Goal: Information Seeking & Learning: Learn about a topic

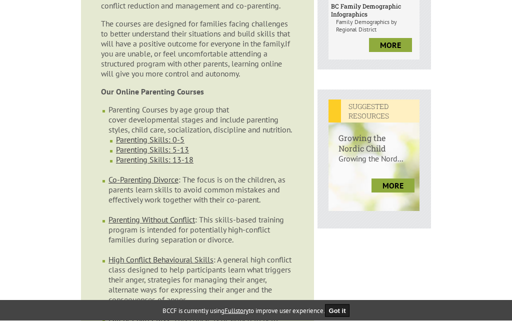
scroll to position [429, 0]
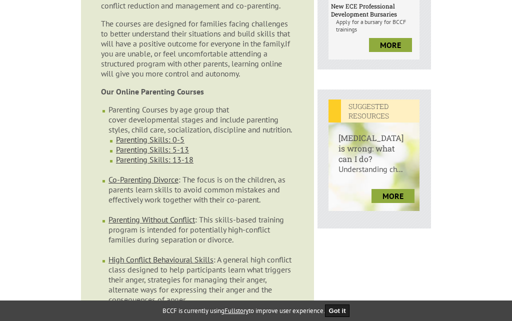
click at [161, 145] on link "Parenting Skills: 0-5" at bounding box center [150, 140] width 69 height 10
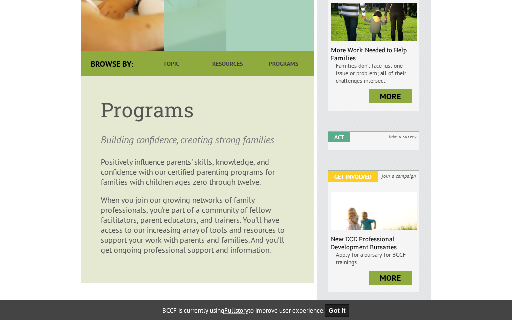
scroll to position [196, 0]
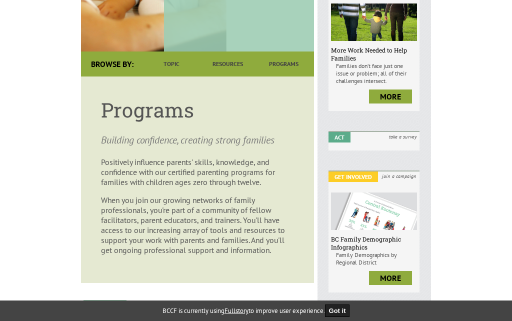
click at [303, 164] on article "Programs Building confidence, creating strong families Positively influence par…" at bounding box center [197, 180] width 233 height 207
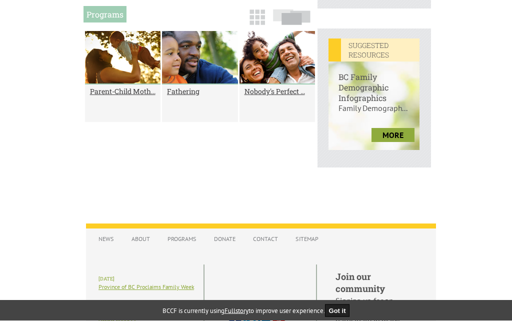
scroll to position [490, 0]
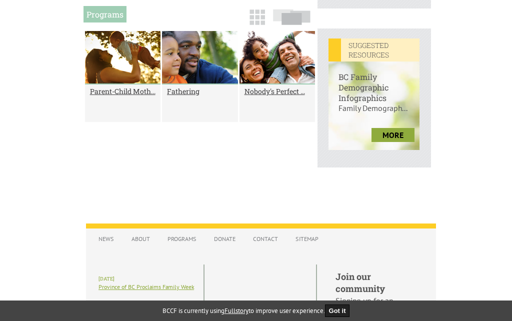
click at [192, 96] on h2 "Fathering" at bounding box center [200, 92] width 66 height 10
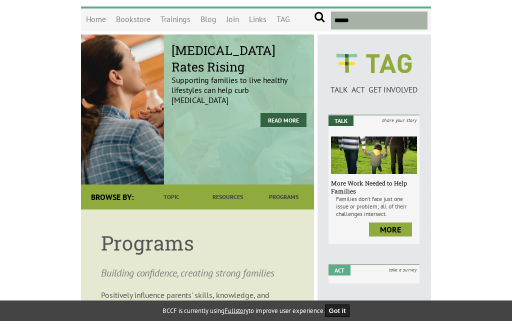
scroll to position [0, 0]
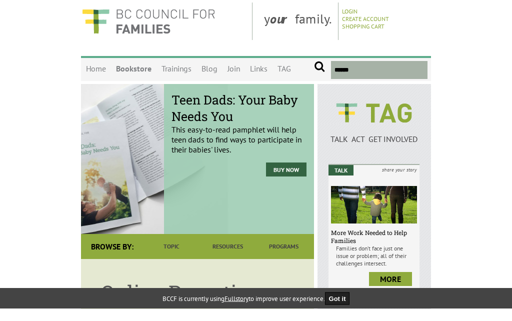
scroll to position [14, 0]
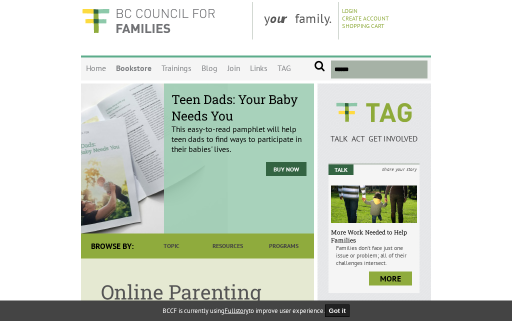
click at [96, 66] on link "Home" at bounding box center [96, 69] width 30 height 24
click at [180, 69] on link "Trainings" at bounding box center [177, 69] width 40 height 24
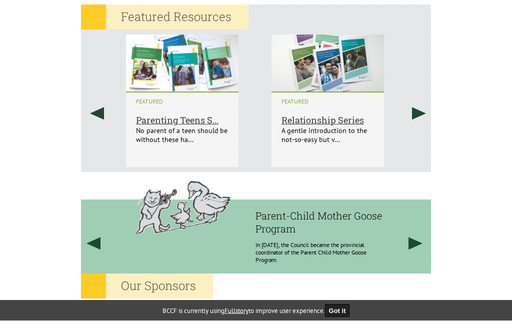
scroll to position [932, 0]
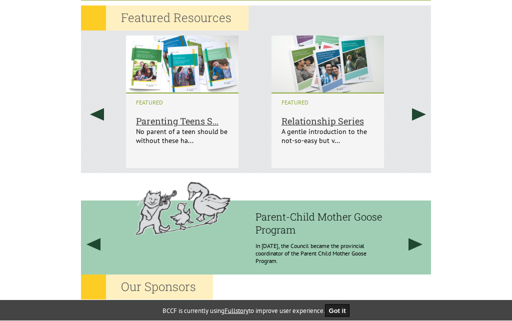
click at [426, 114] on link at bounding box center [419, 115] width 25 height 168
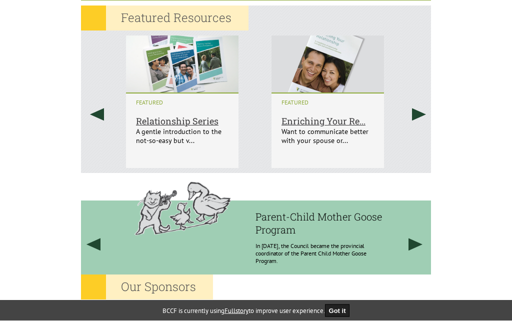
scroll to position [933, 0]
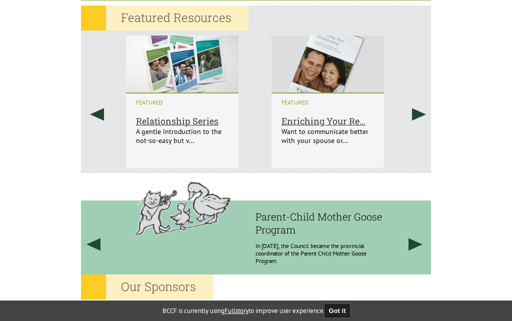
click at [425, 119] on link at bounding box center [419, 115] width 25 height 168
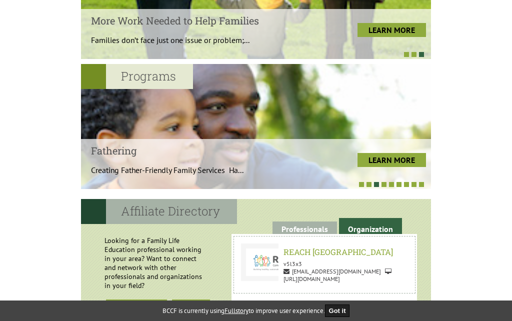
scroll to position [586, 0]
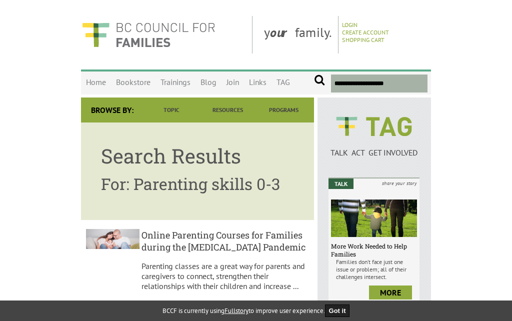
click at [98, 81] on link "Home" at bounding box center [96, 83] width 30 height 24
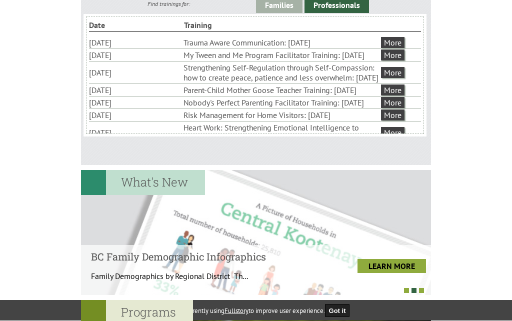
scroll to position [363, 0]
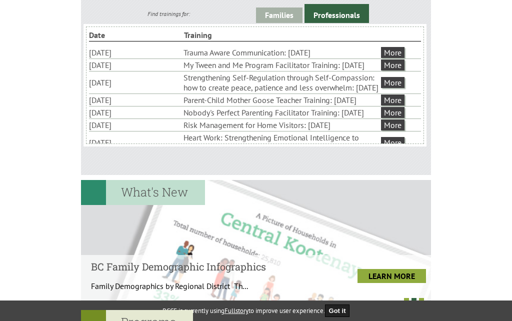
click at [340, 17] on link "Professionals" at bounding box center [337, 13] width 65 height 19
click at [285, 13] on link "Families" at bounding box center [279, 16] width 47 height 16
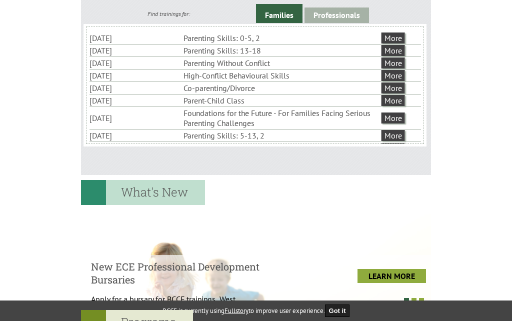
scroll to position [11, 0]
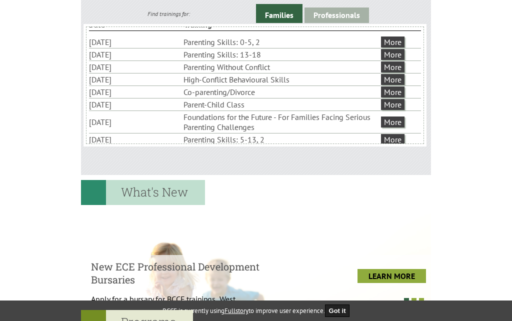
click at [399, 41] on link "More" at bounding box center [393, 42] width 24 height 11
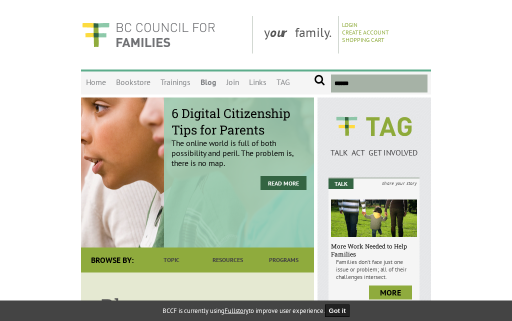
click at [100, 82] on link "Home" at bounding box center [96, 83] width 30 height 24
click at [141, 83] on link "Bookstore" at bounding box center [133, 83] width 45 height 24
